Goal: Task Accomplishment & Management: Manage account settings

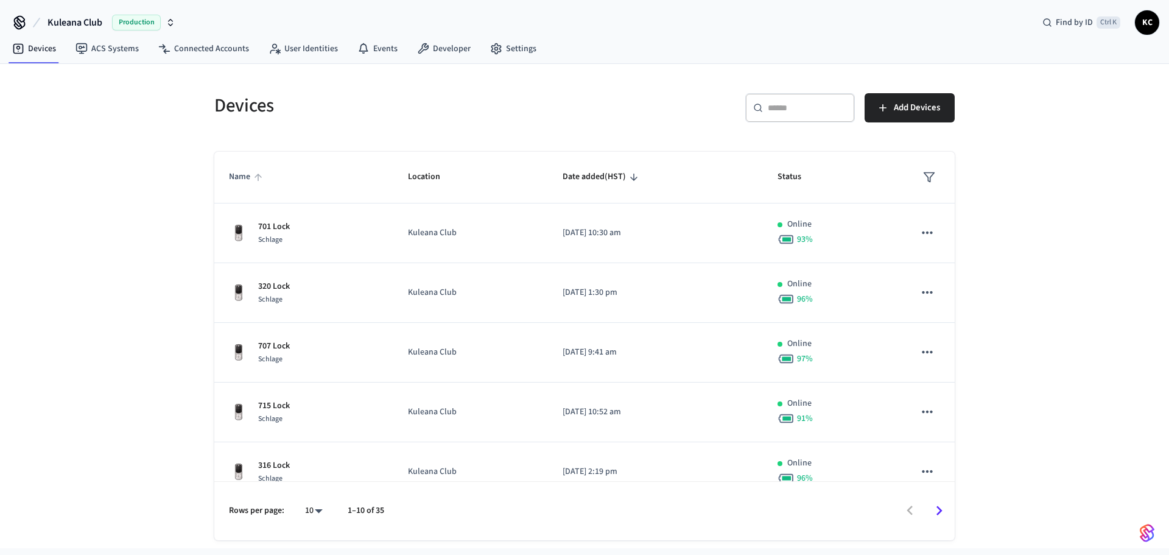
click at [248, 174] on span "Name" at bounding box center [247, 176] width 37 height 19
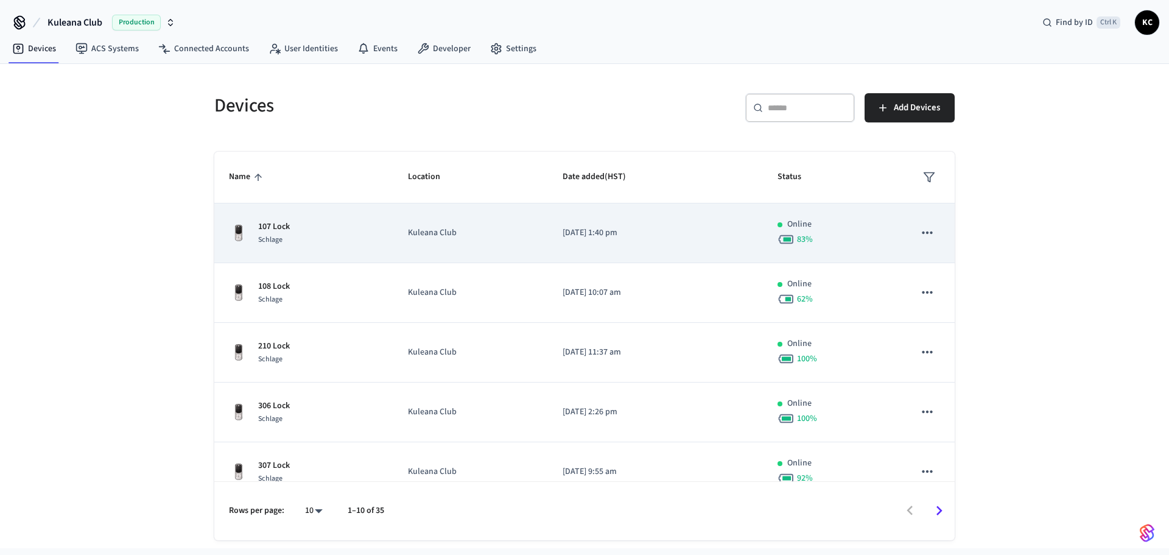
click at [268, 226] on p "107 Lock" at bounding box center [274, 226] width 32 height 13
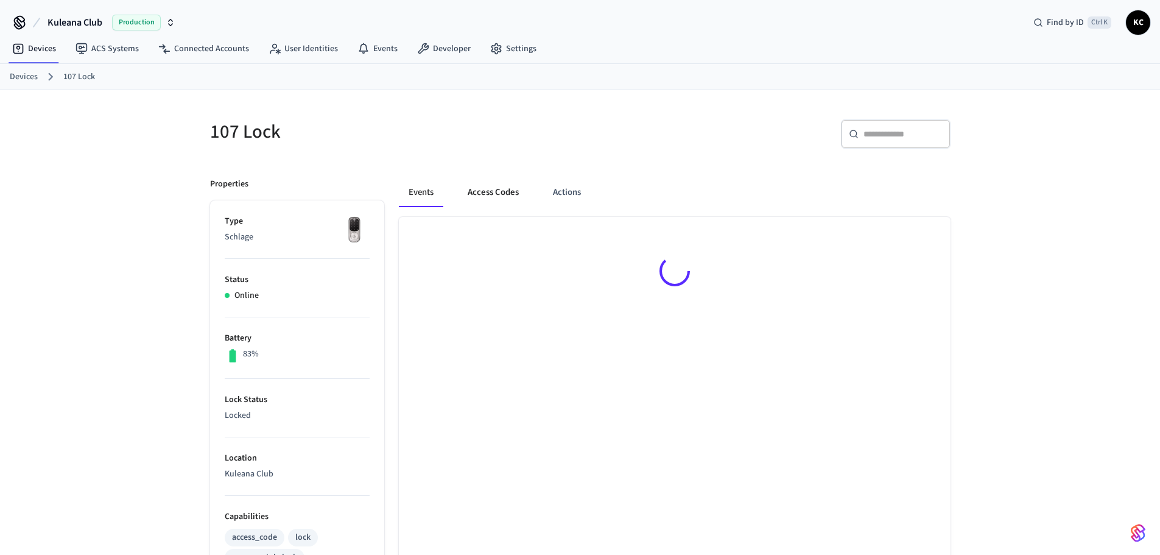
click at [501, 196] on button "Access Codes" at bounding box center [493, 192] width 71 height 29
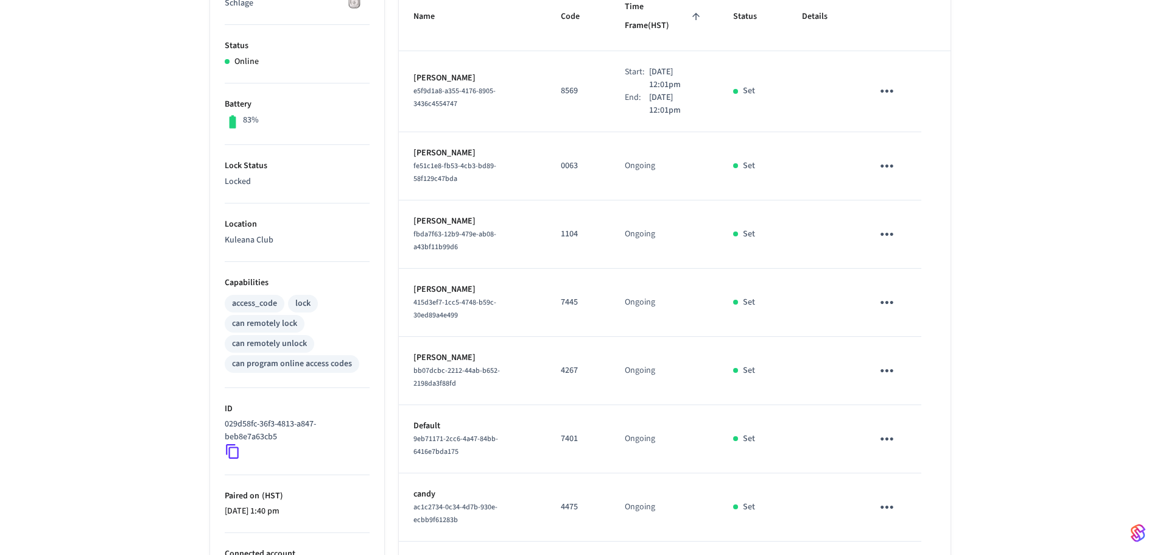
scroll to position [244, 0]
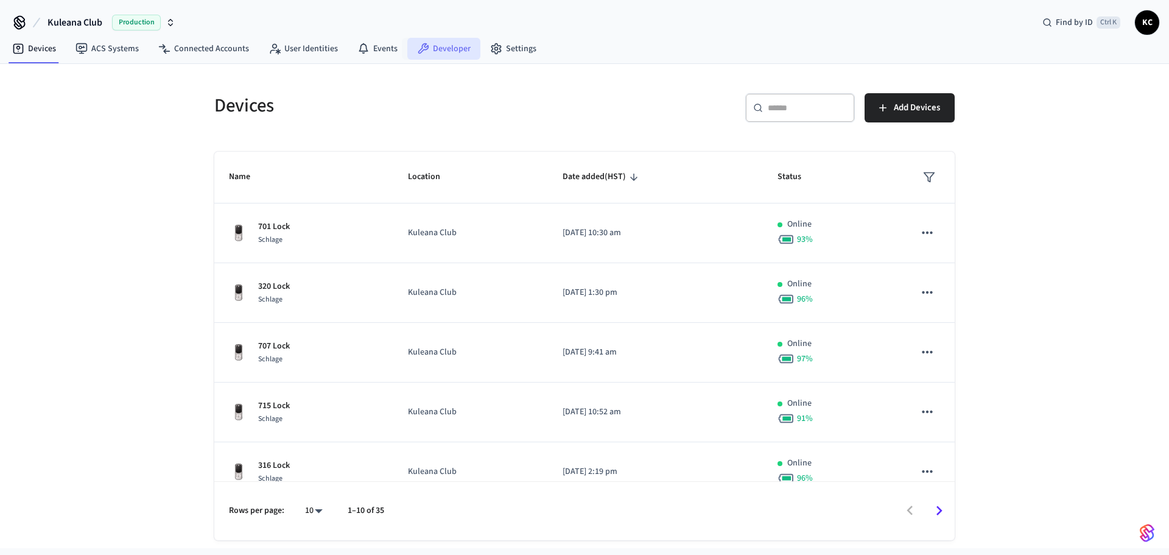
click at [418, 41] on link "Developer" at bounding box center [443, 49] width 73 height 22
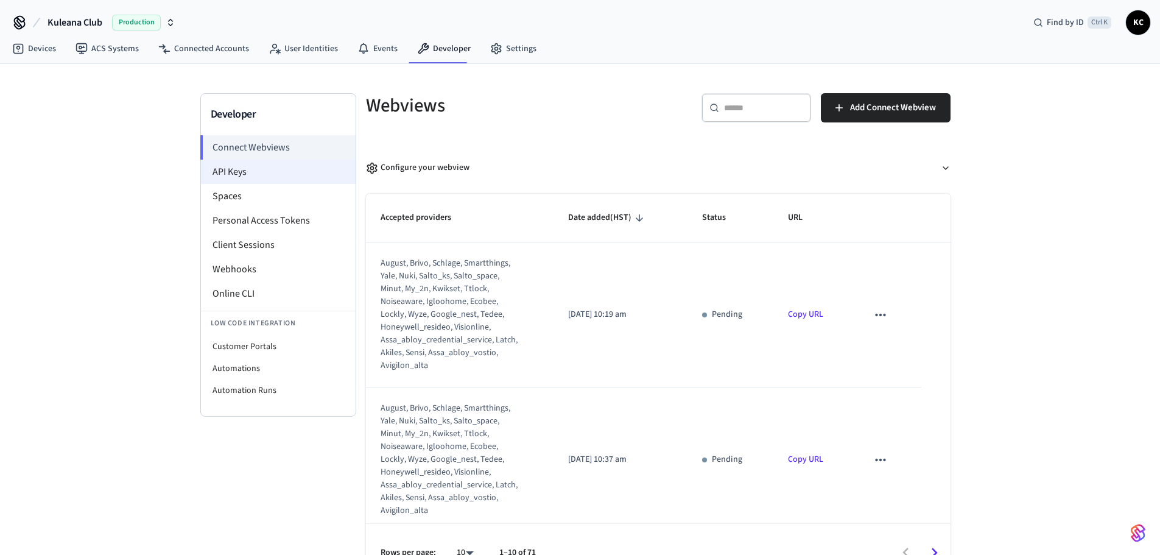
click at [249, 180] on li "API Keys" at bounding box center [278, 172] width 155 height 24
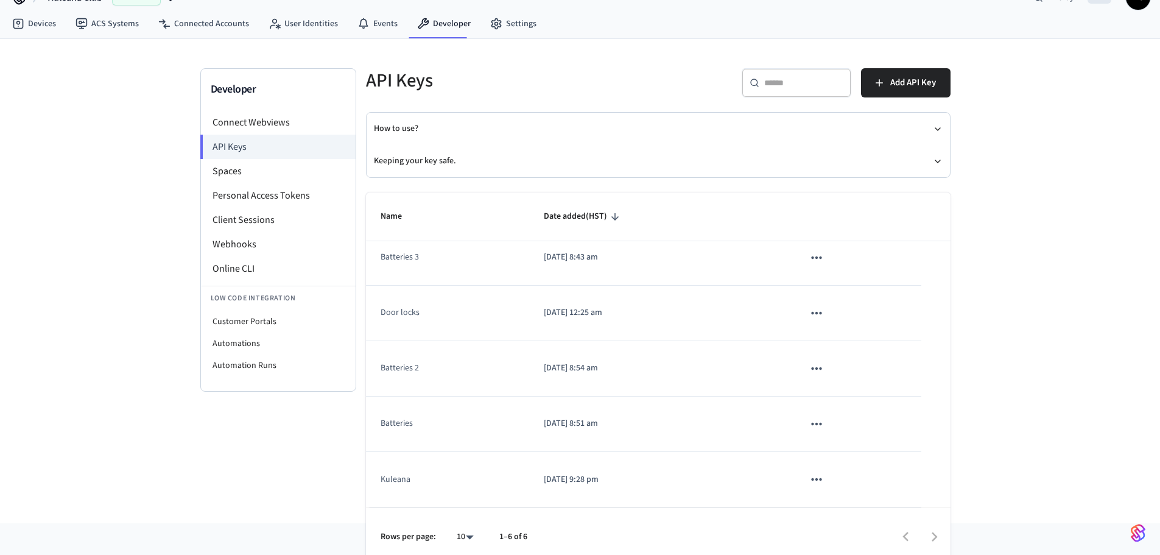
scroll to position [37, 0]
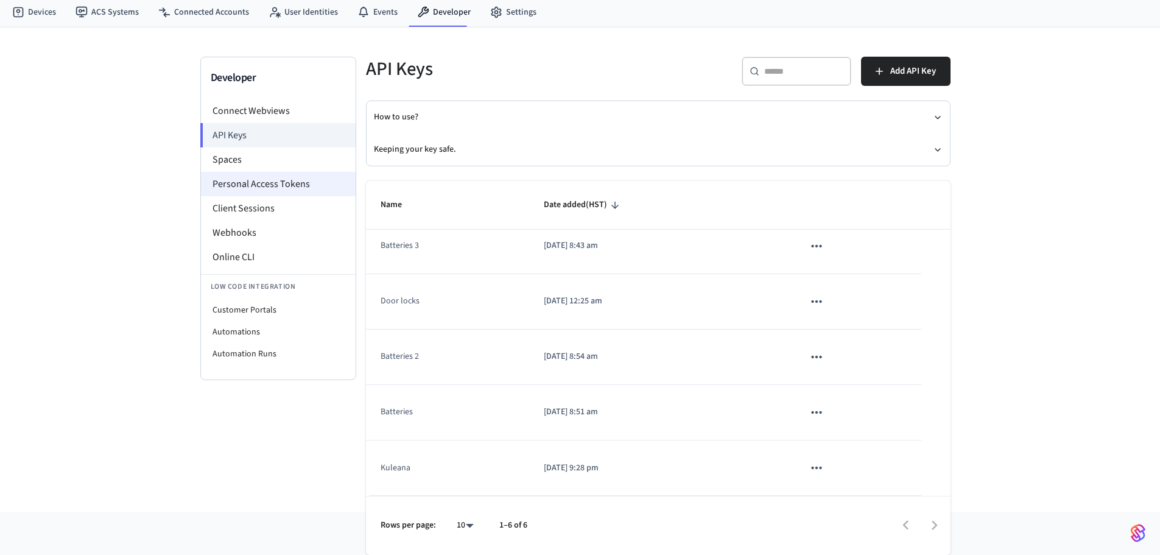
click at [296, 189] on li "Personal Access Tokens" at bounding box center [278, 184] width 155 height 24
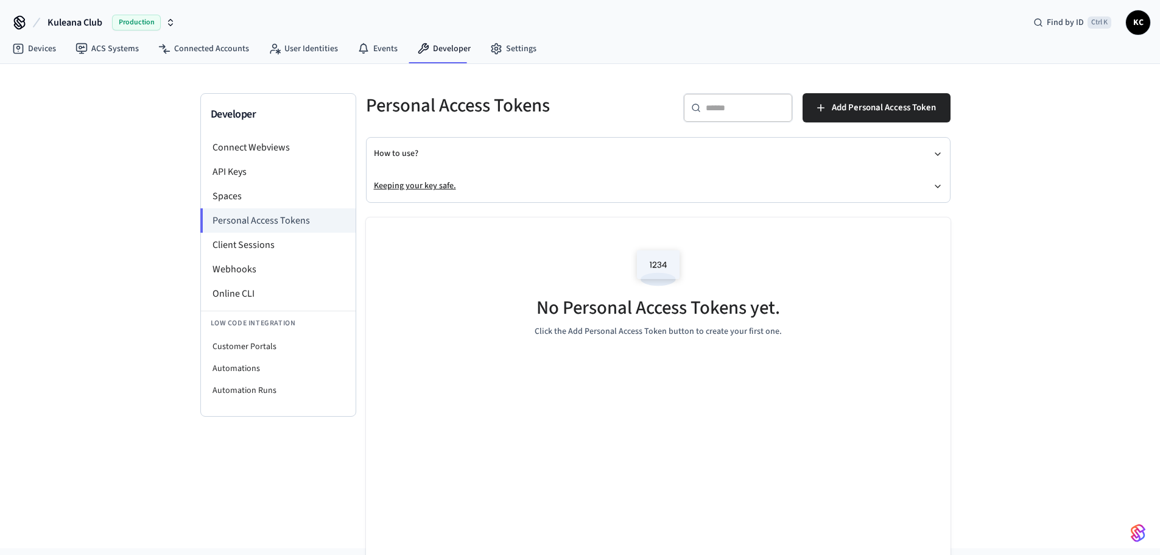
click at [937, 190] on icon "button" at bounding box center [938, 186] width 10 height 10
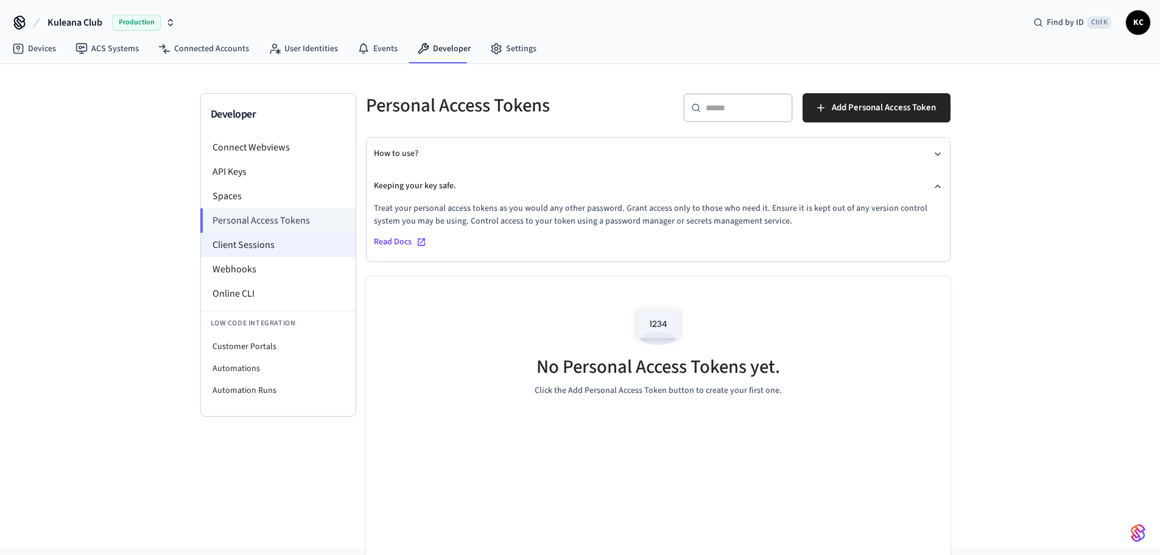
click at [259, 246] on li "Client Sessions" at bounding box center [278, 245] width 155 height 24
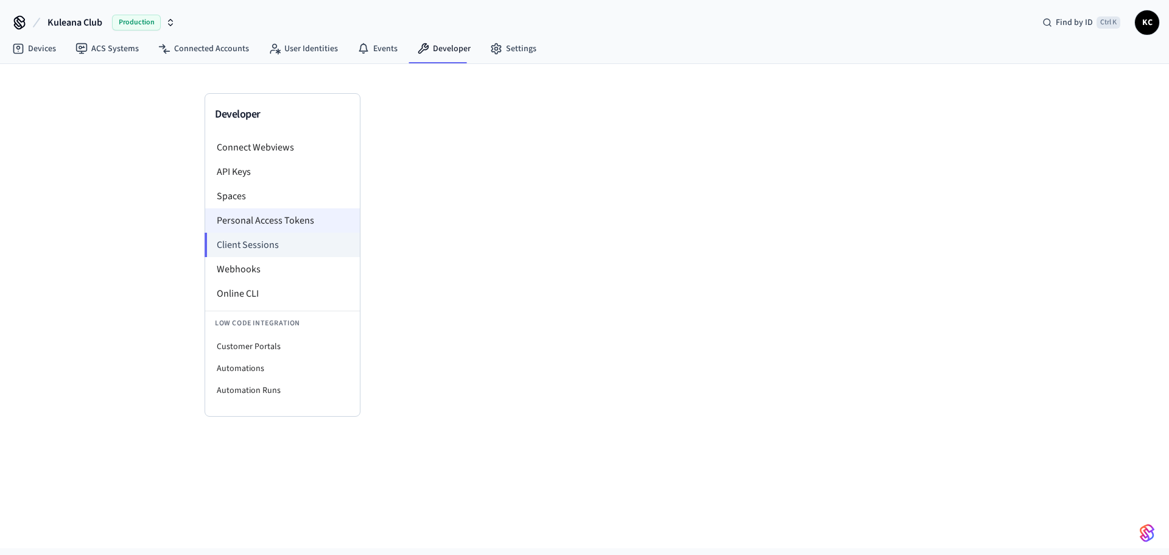
click at [243, 227] on li "Personal Access Tokens" at bounding box center [282, 220] width 155 height 24
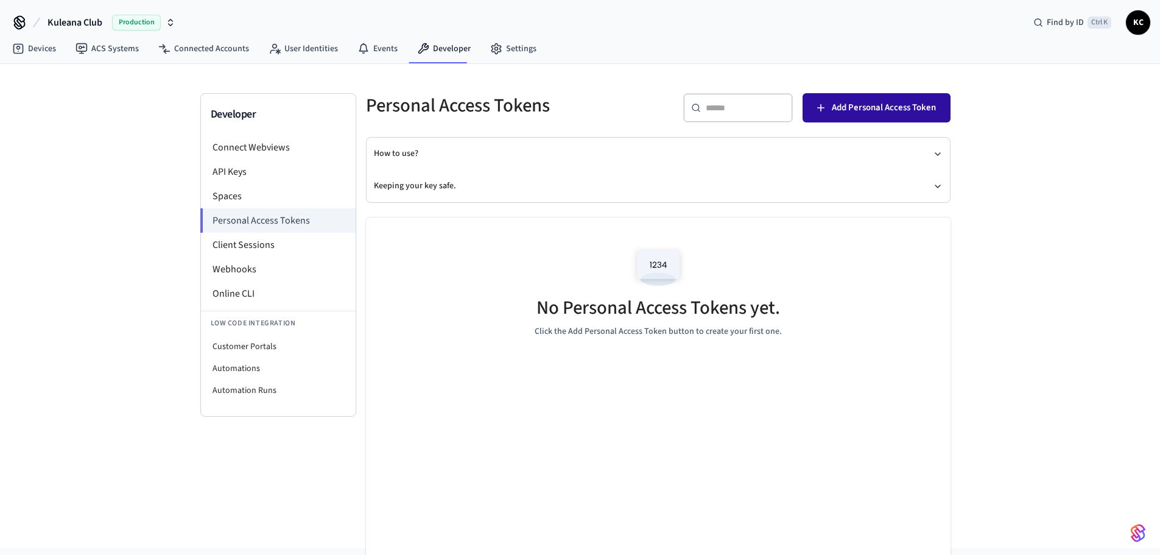
click at [845, 111] on span "Add Personal Access Token" at bounding box center [884, 108] width 104 height 16
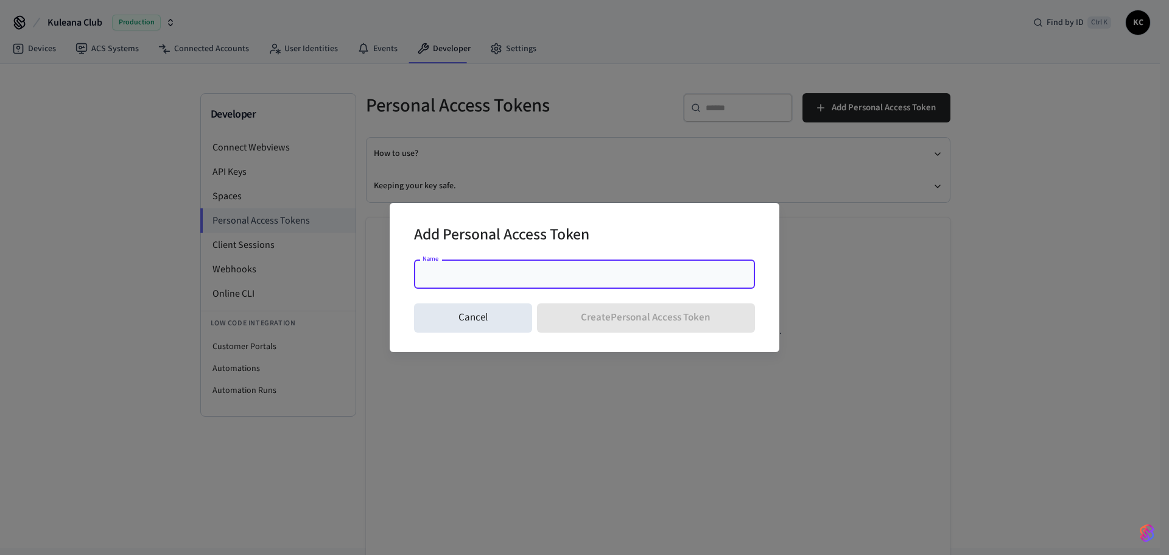
click at [517, 269] on input "Name" at bounding box center [584, 274] width 326 height 12
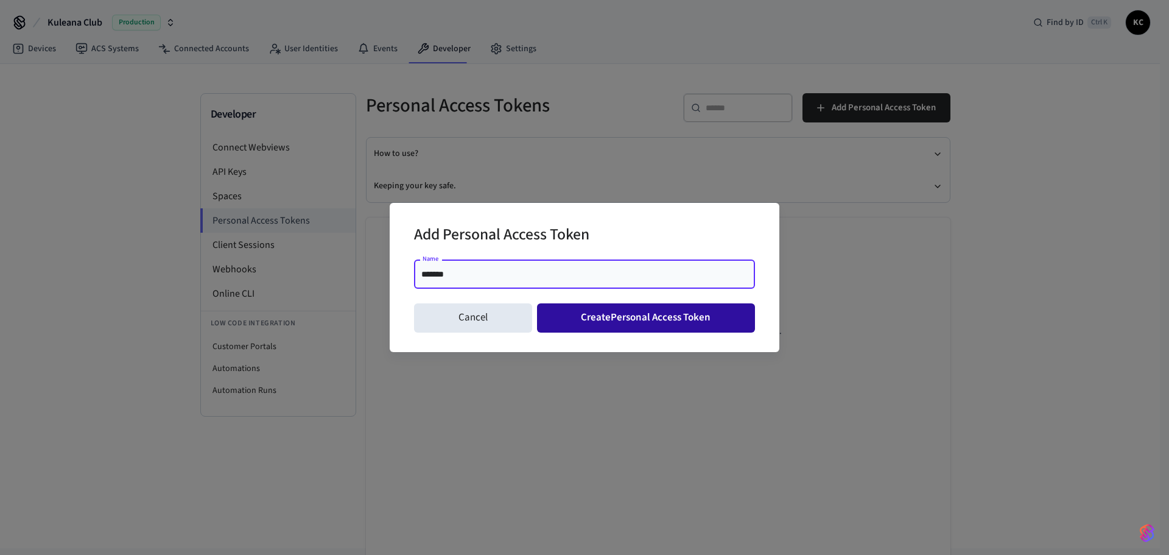
type input "*******"
click at [606, 310] on button "Create Personal Access Token" at bounding box center [646, 317] width 219 height 29
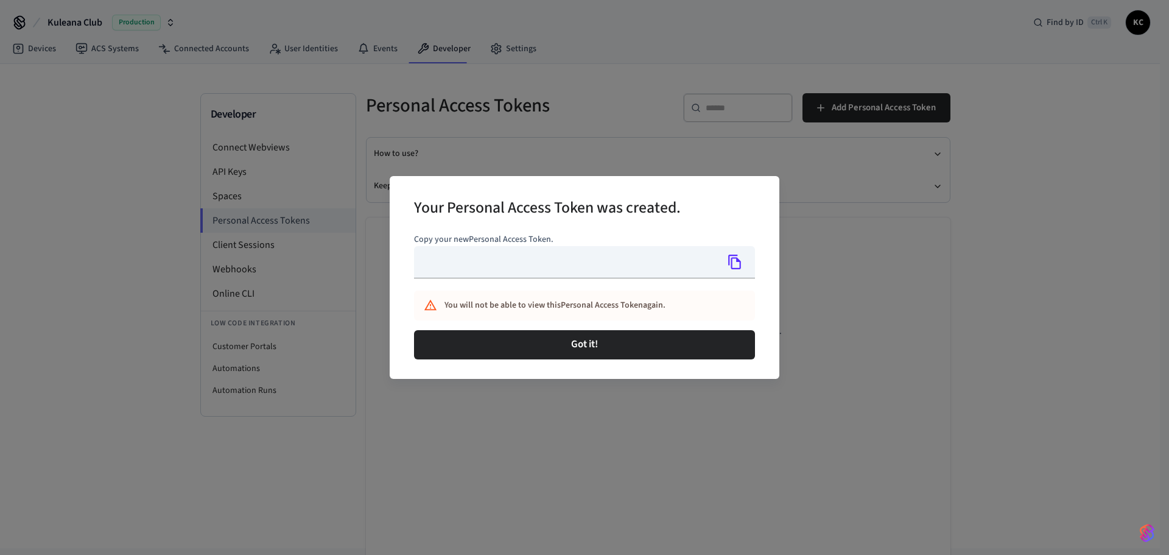
type input "**********"
click at [736, 262] on icon "Copy" at bounding box center [735, 262] width 16 height 16
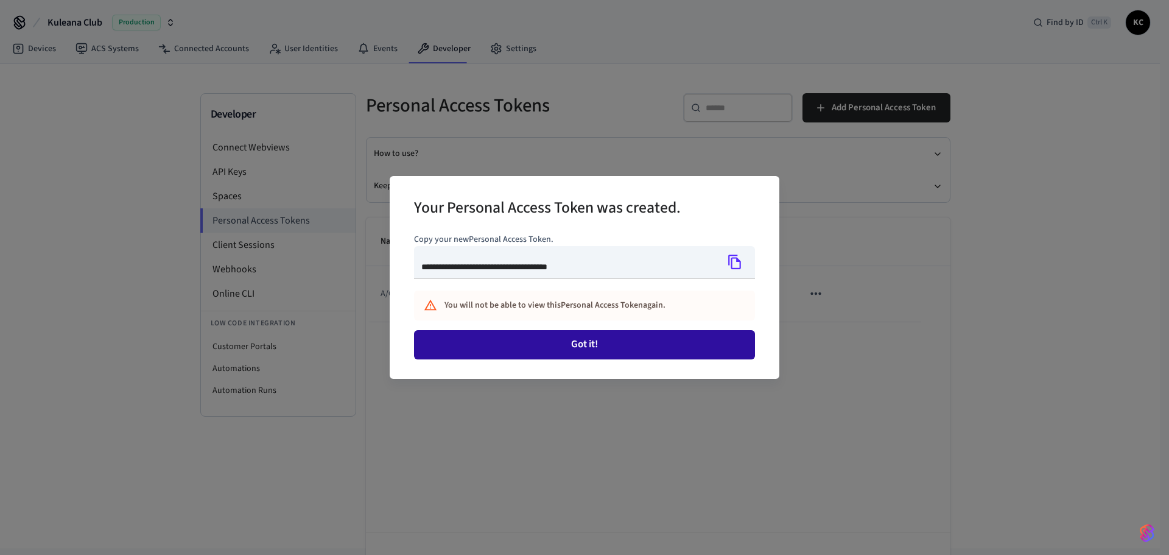
click at [555, 343] on button "Got it!" at bounding box center [584, 344] width 341 height 29
